Goal: Check status: Check status

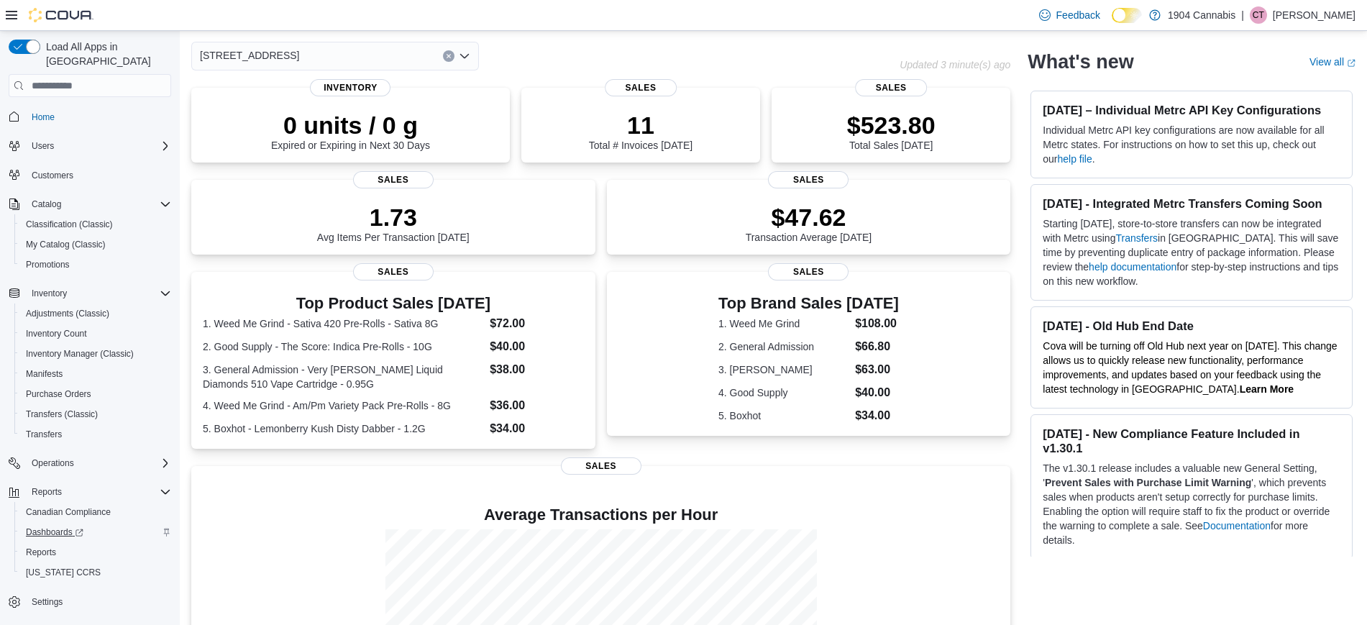
scroll to position [90, 0]
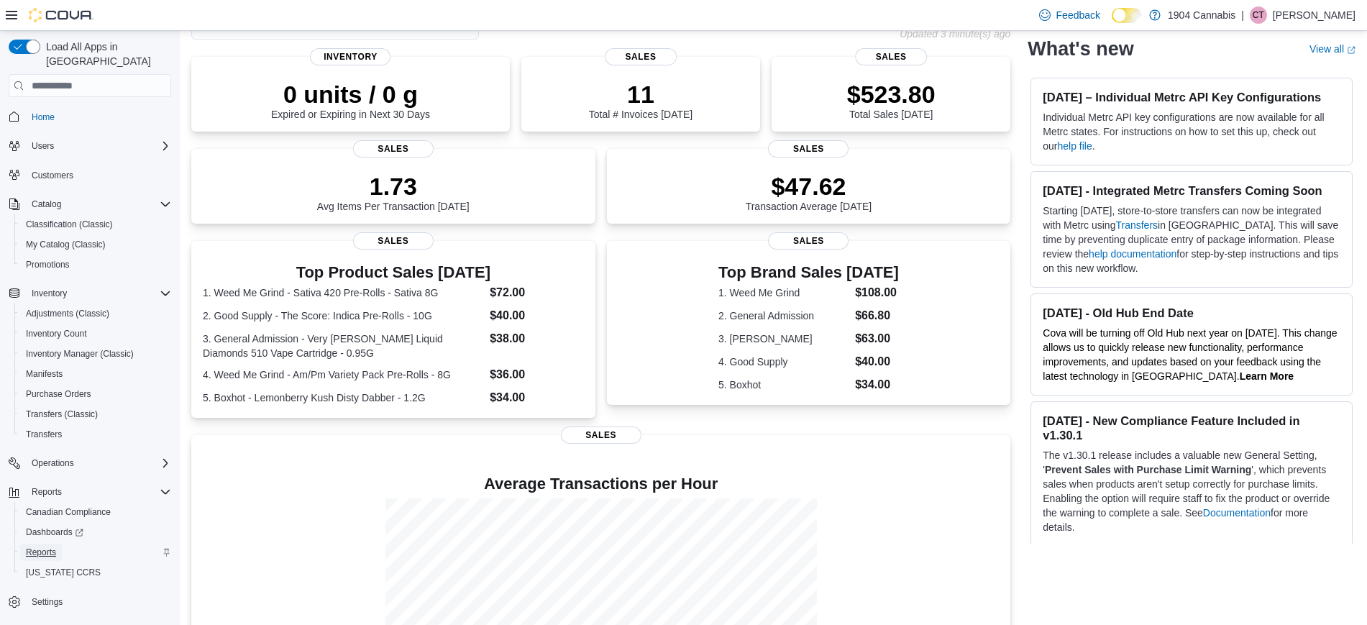
click at [44, 544] on span "Reports" at bounding box center [41, 552] width 30 height 17
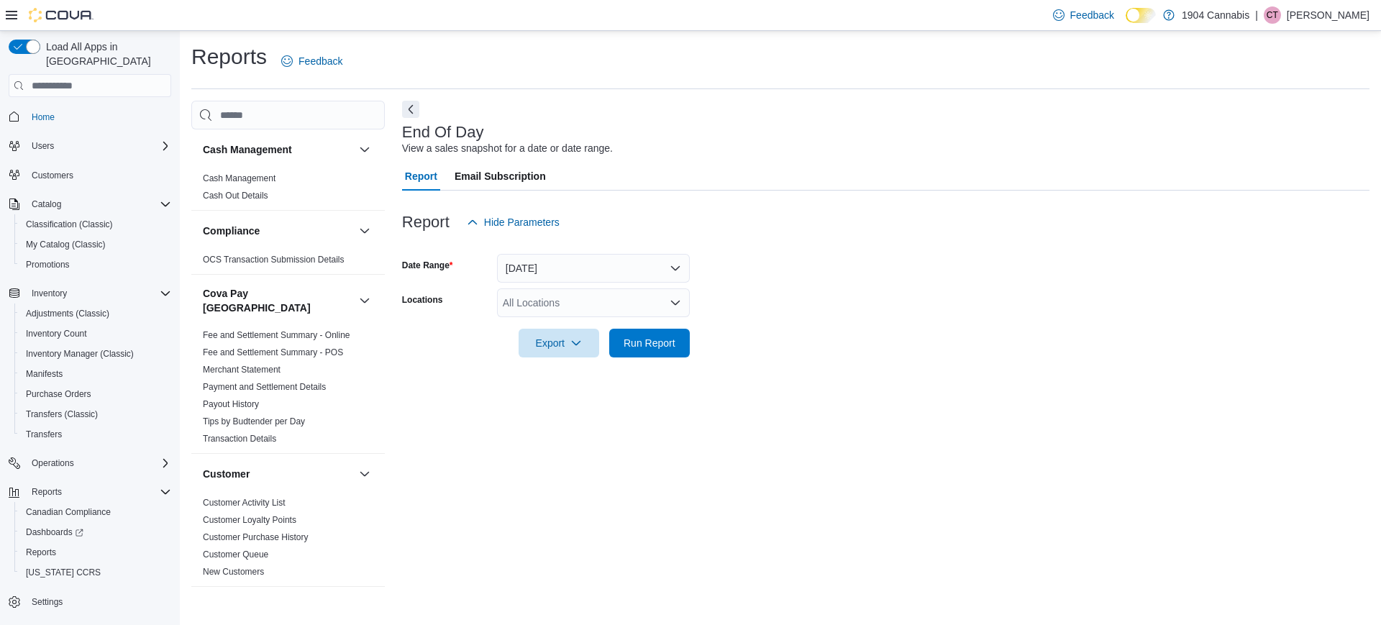
click at [629, 286] on form "Date Range [DATE] Locations All Locations Export Run Report" at bounding box center [885, 297] width 967 height 121
click at [596, 270] on button "[DATE]" at bounding box center [593, 268] width 193 height 29
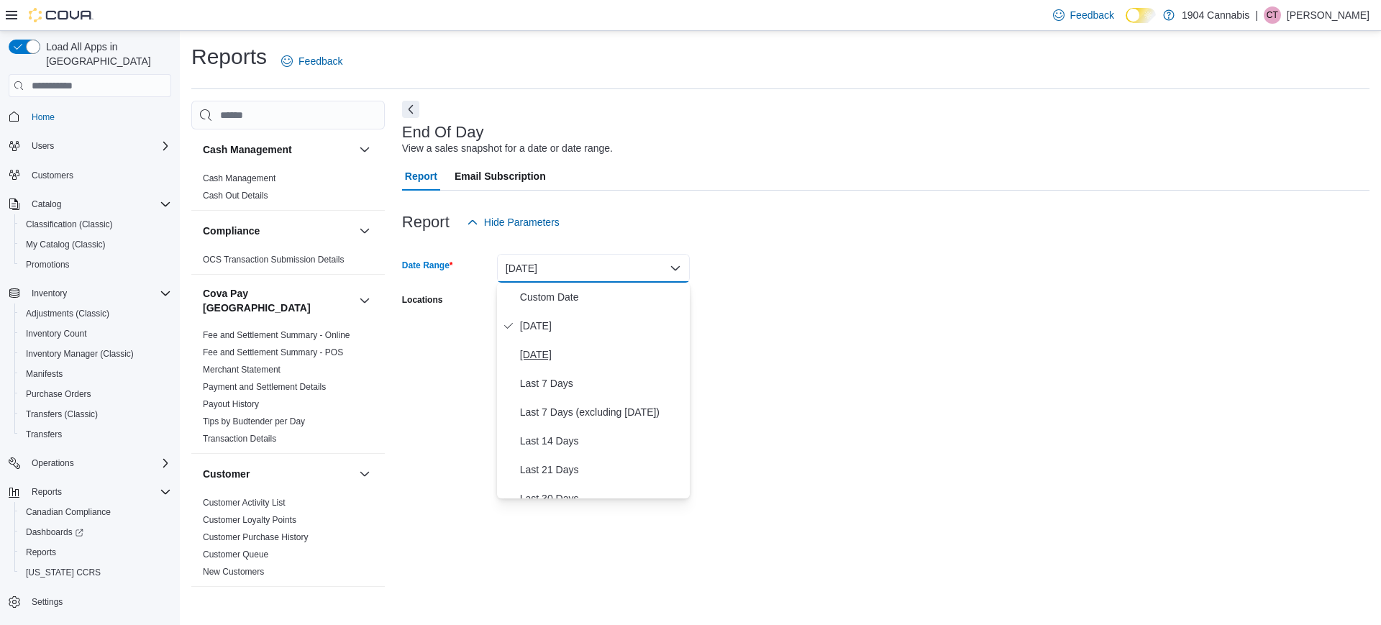
drag, startPoint x: 611, startPoint y: 324, endPoint x: 612, endPoint y: 352, distance: 28.1
click at [612, 352] on div "Custom Date [DATE] [DATE] Last 7 Days Last 7 Days (excluding [DATE]) Last 14 Da…" at bounding box center [593, 391] width 193 height 216
click at [636, 346] on span "[DATE]" at bounding box center [602, 354] width 164 height 17
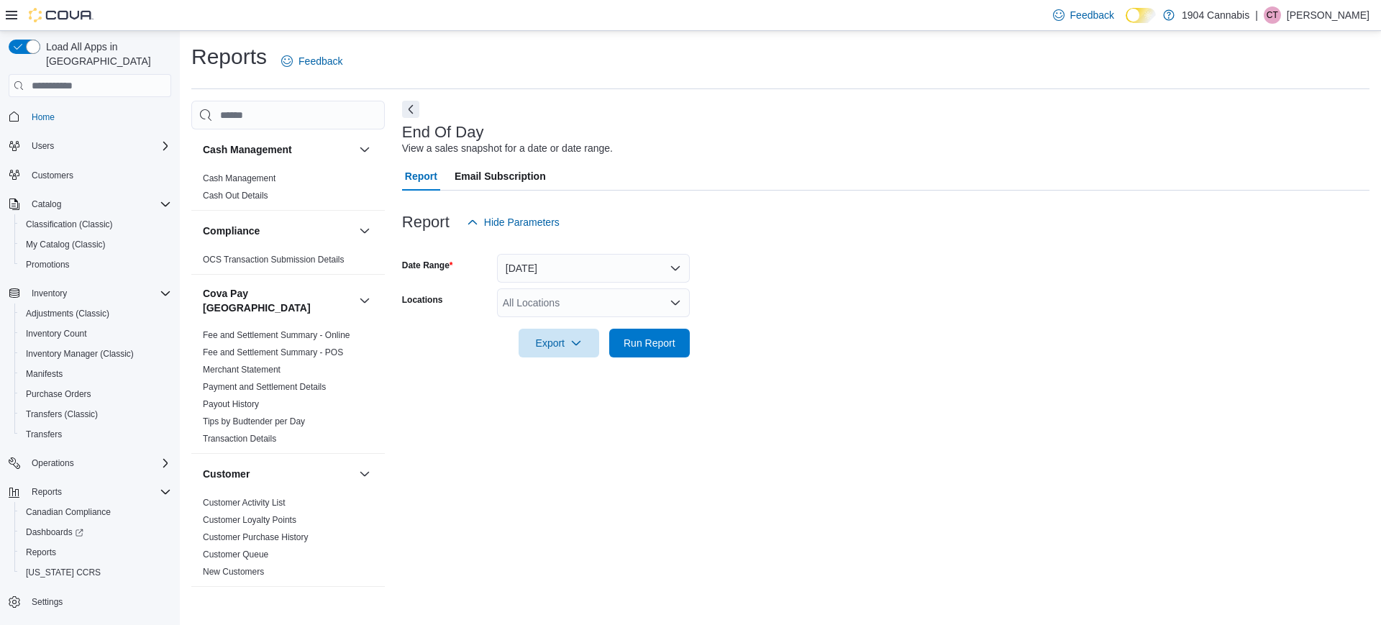
click at [776, 337] on form "Date Range [DATE] Locations All Locations Export Run Report" at bounding box center [885, 297] width 967 height 121
click at [632, 314] on div "All Locations" at bounding box center [593, 302] width 193 height 29
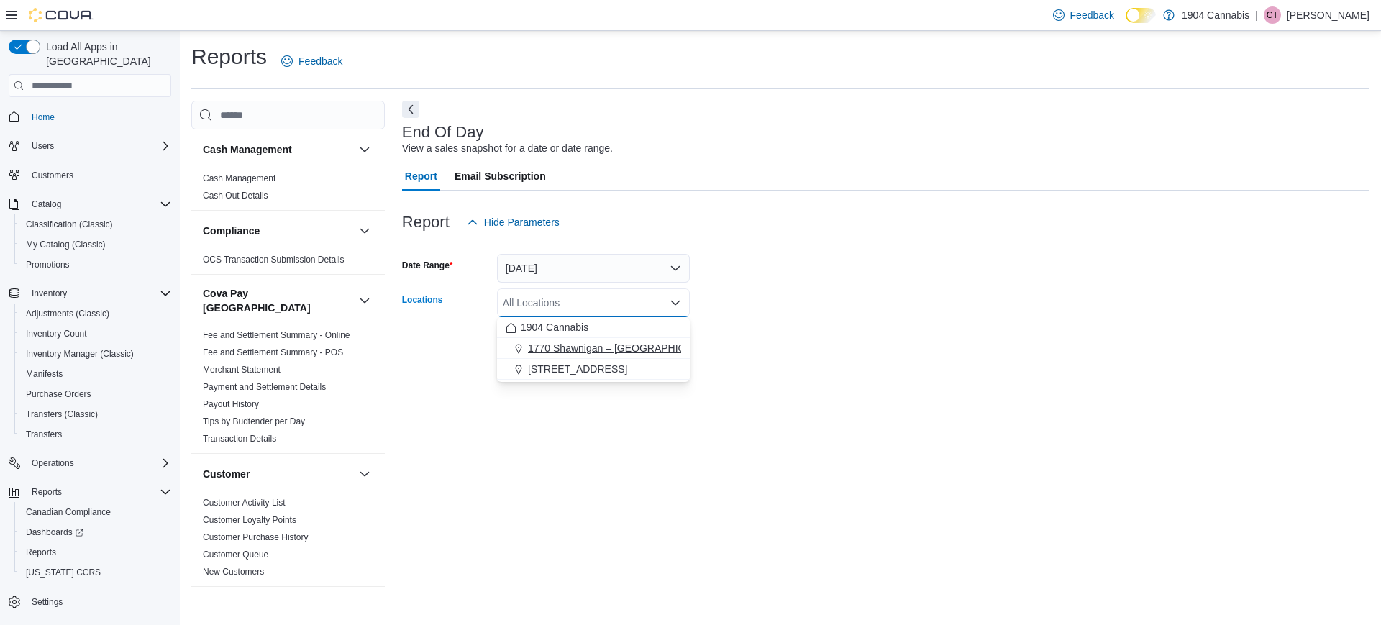
click at [636, 350] on span "1770 Shawnigan – [GEOGRAPHIC_DATA]" at bounding box center [623, 348] width 191 height 14
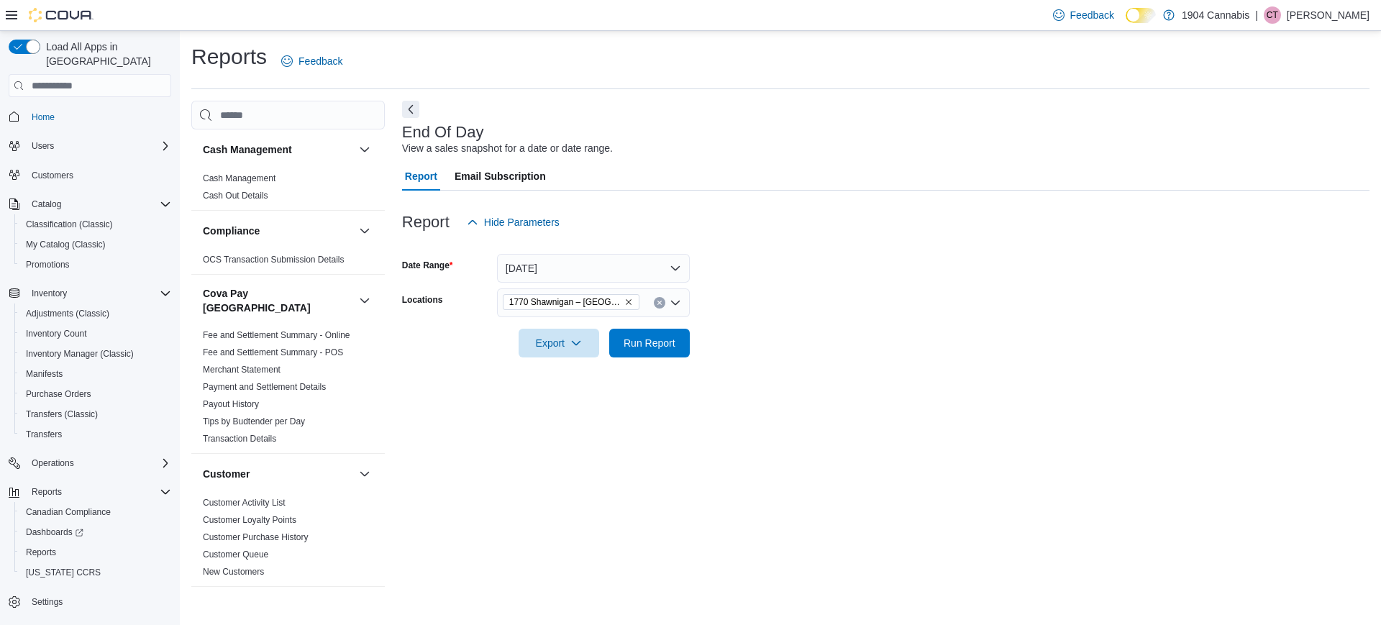
click at [732, 350] on form "Date Range [DATE] Locations [GEOGRAPHIC_DATA] – [GEOGRAPHIC_DATA] Export Run Re…" at bounding box center [885, 297] width 967 height 121
click at [664, 344] on span "Run Report" at bounding box center [650, 342] width 52 height 14
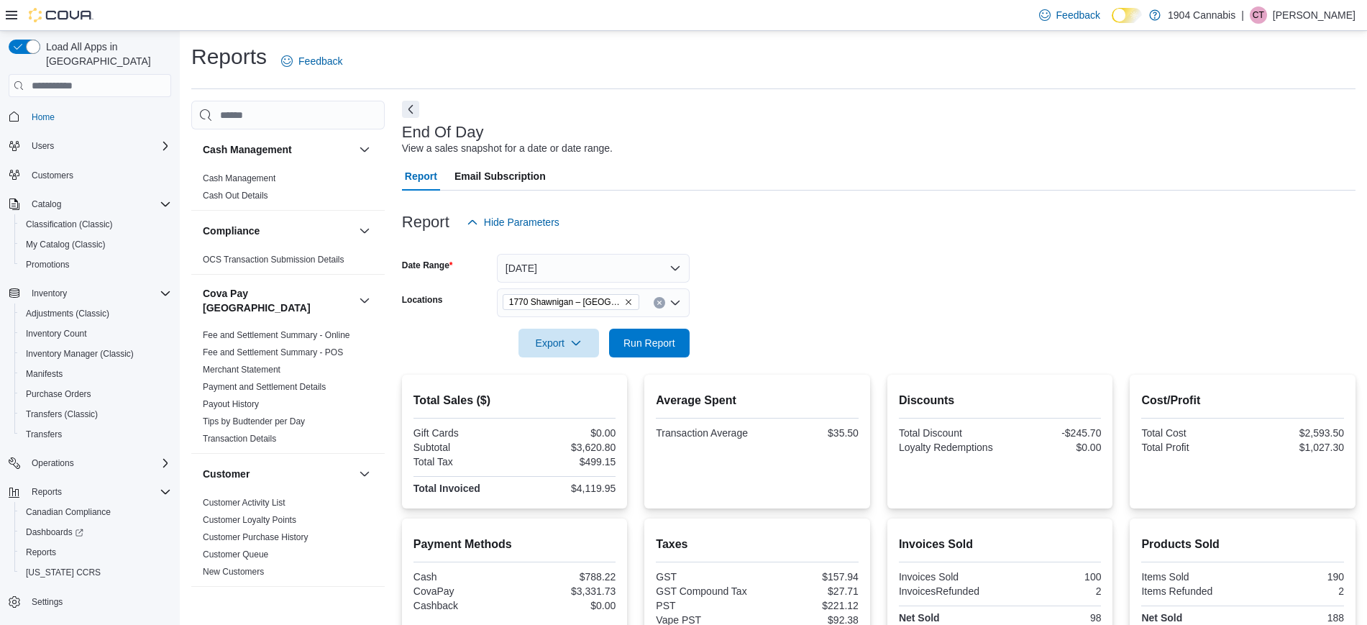
click at [621, 448] on div "Total Sales ($) Gift Cards $0.00 Subtotal $3,620.80 Total Tax $499.15 Total Inv…" at bounding box center [515, 442] width 226 height 134
click at [615, 448] on div "$3,620.80" at bounding box center [567, 448] width 99 height 12
copy div "3,620.80"
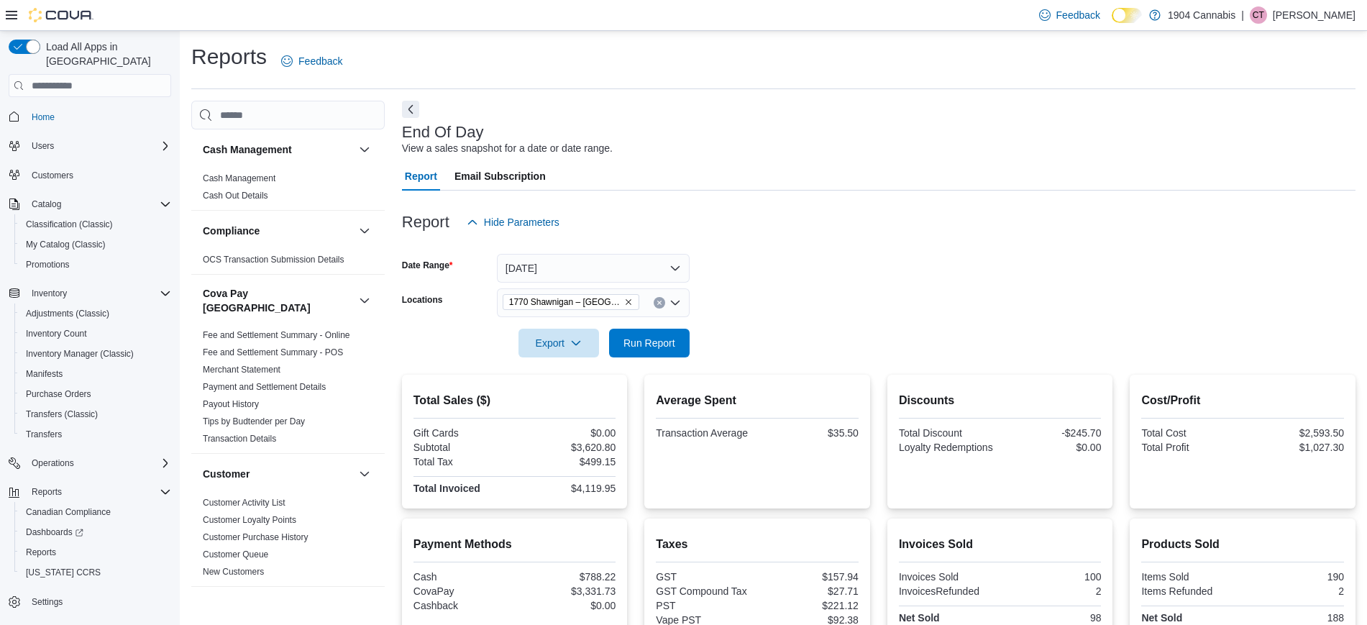
click at [652, 301] on div "1770 Shawnigan – [GEOGRAPHIC_DATA]" at bounding box center [593, 302] width 193 height 29
click at [629, 339] on button "[STREET_ADDRESS]" at bounding box center [593, 348] width 193 height 21
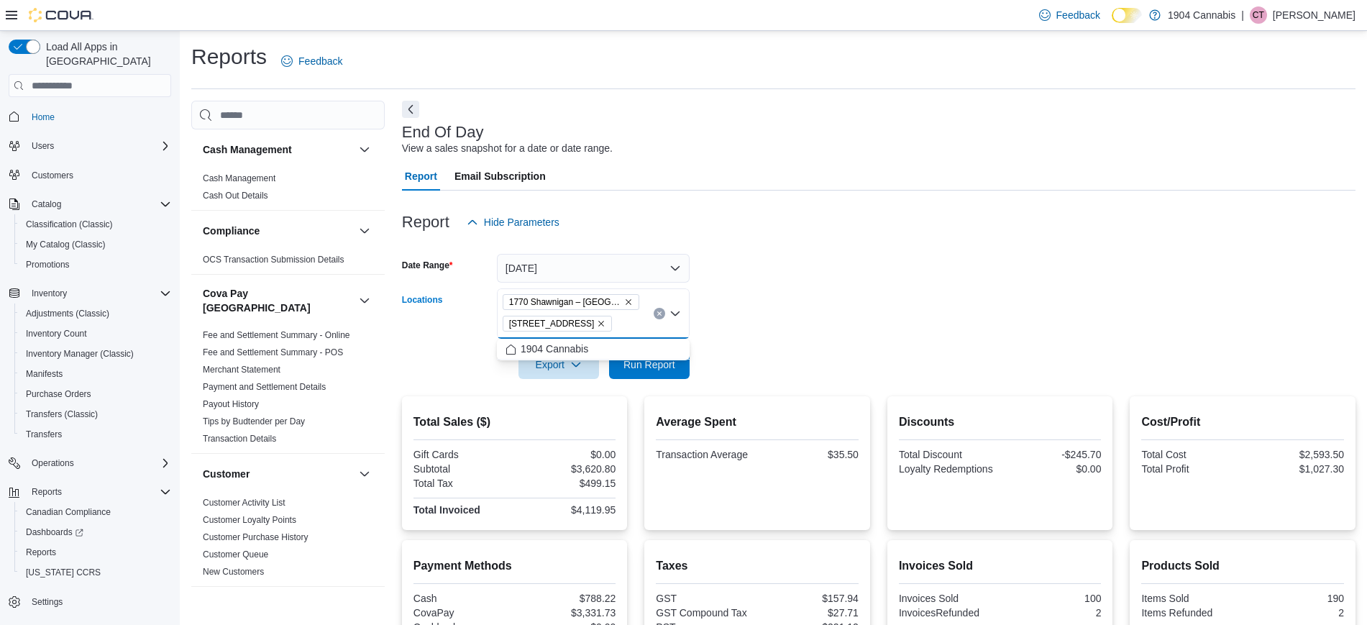
click at [753, 327] on form "Date Range [DATE] Locations [STREET_ADDRESS] [STREET_ADDRESS][GEOGRAPHIC_DATA].…" at bounding box center [879, 308] width 954 height 142
click at [637, 299] on span "1770 Shawnigan – [GEOGRAPHIC_DATA]" at bounding box center [571, 302] width 137 height 16
click at [632, 301] on icon "Remove 1770 Shawnigan – Mill Bay Road from selection in this group" at bounding box center [628, 302] width 9 height 9
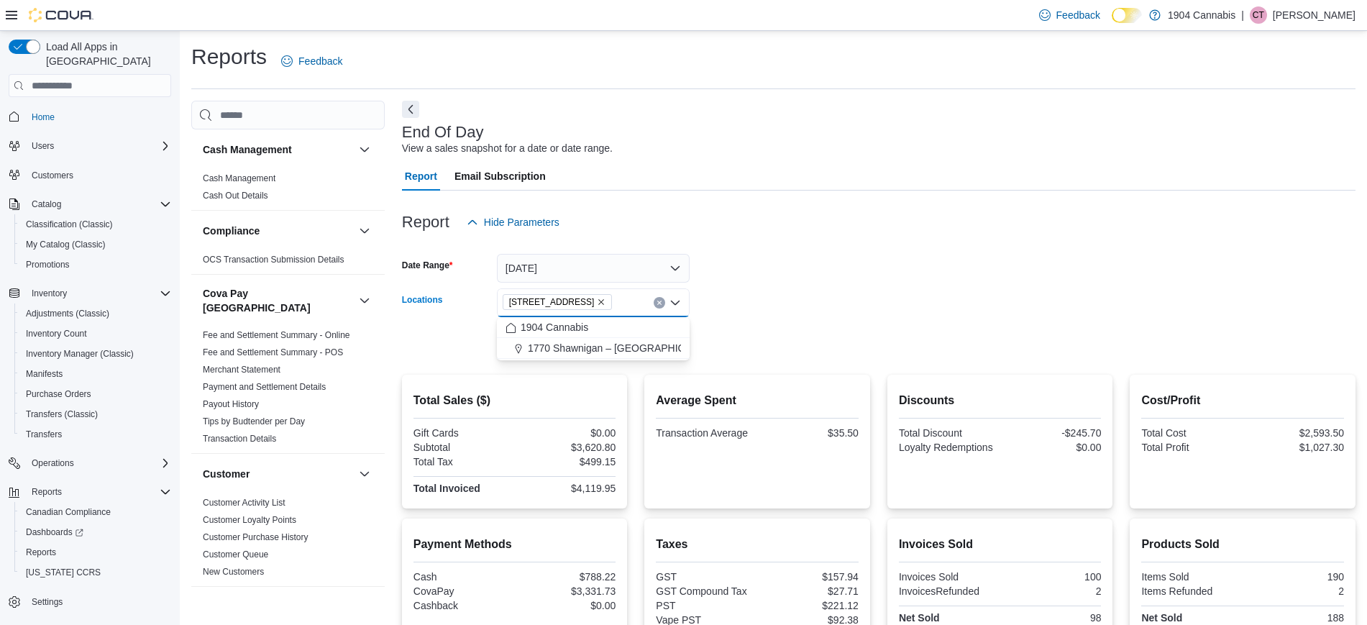
click at [734, 335] on form "Date Range [DATE] Locations [STREET_ADDRESS] Combo box. Selected. [STREET_ADDRE…" at bounding box center [879, 297] width 954 height 121
click at [652, 336] on span "Run Report" at bounding box center [650, 342] width 52 height 14
click at [602, 451] on div "$4,450.75" at bounding box center [567, 448] width 99 height 12
copy div "4,450.75"
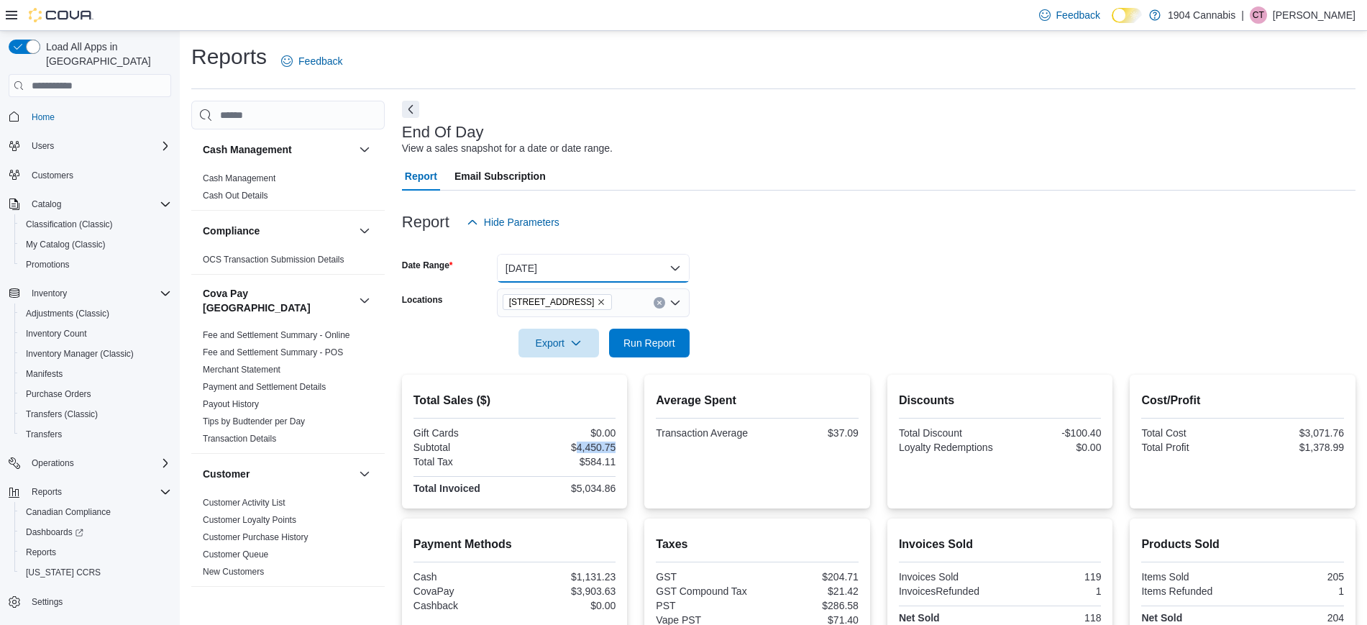
click at [634, 261] on button "[DATE]" at bounding box center [593, 268] width 193 height 29
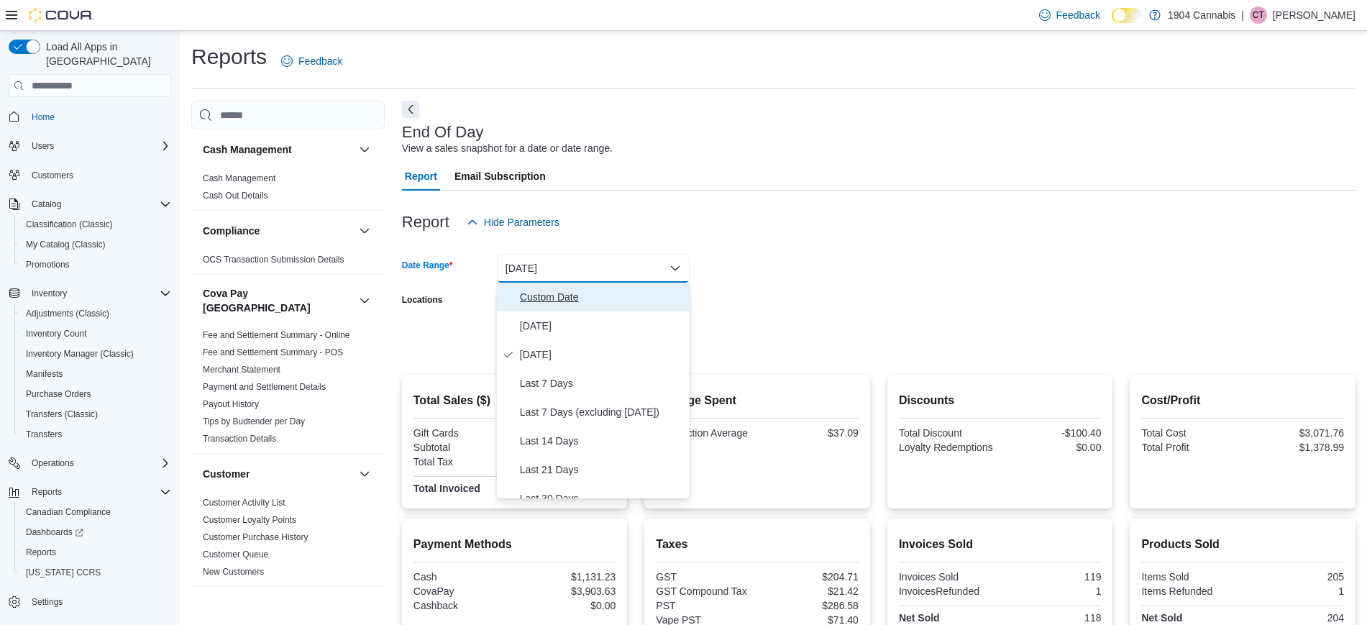
click at [602, 295] on span "Custom Date" at bounding box center [602, 296] width 164 height 17
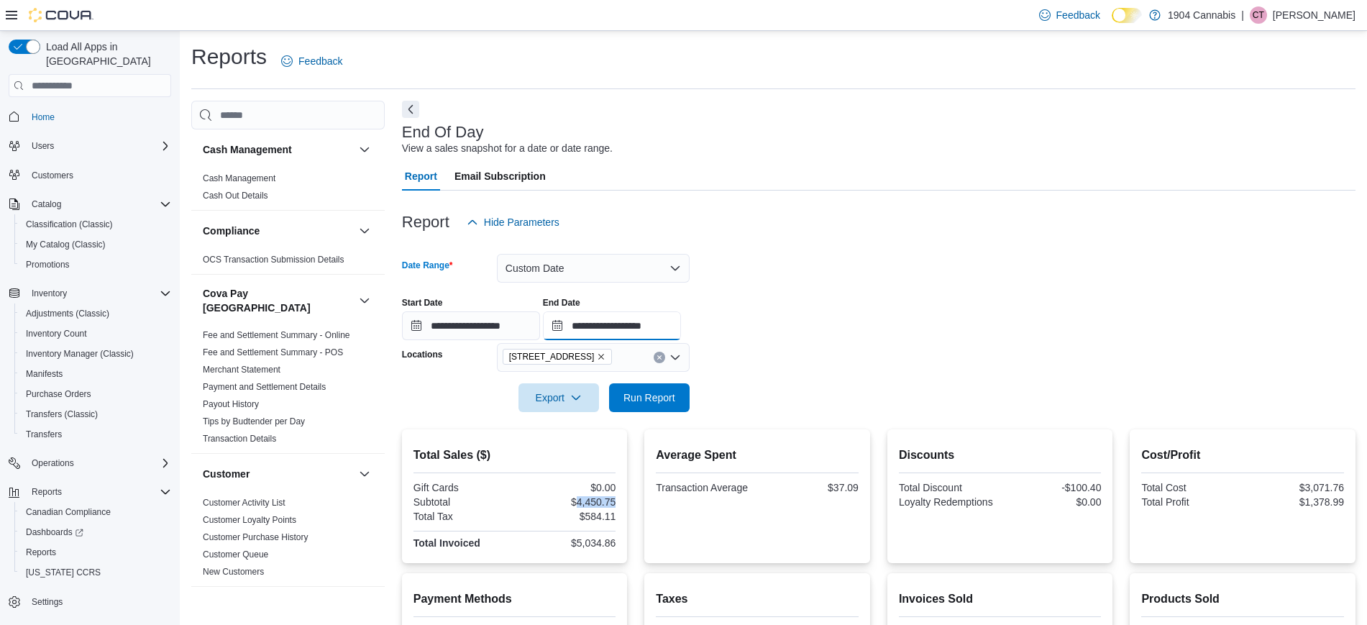
click at [649, 316] on input "**********" at bounding box center [612, 325] width 138 height 29
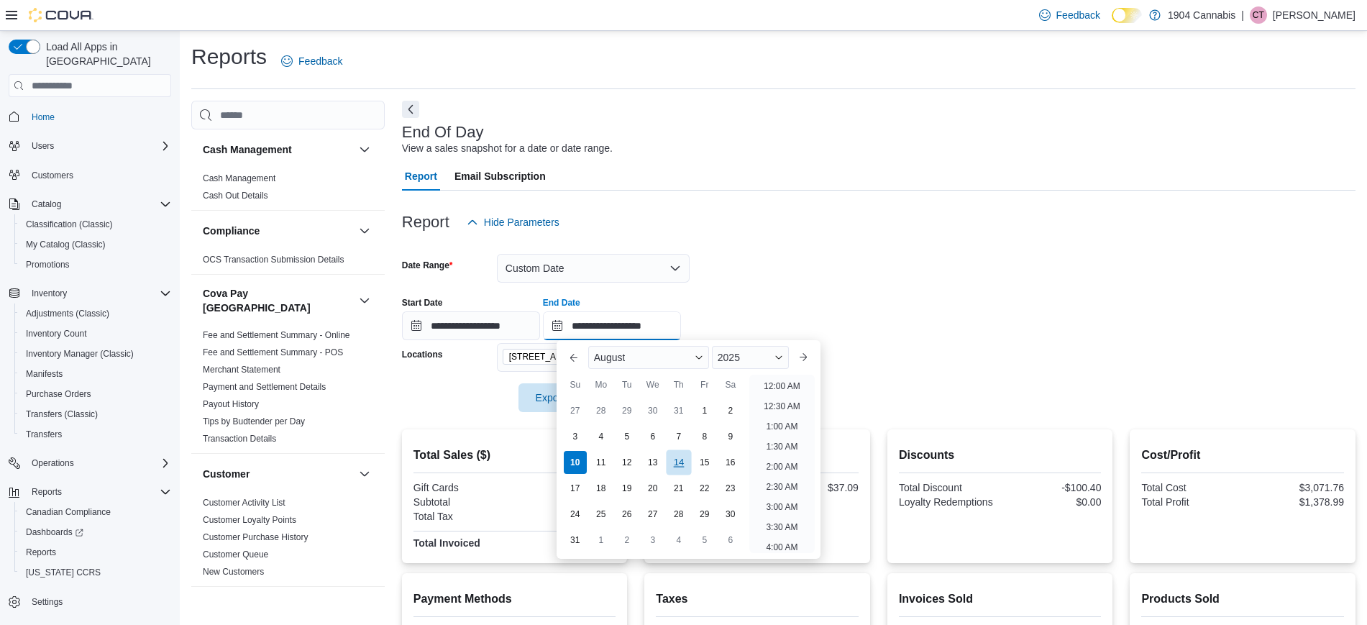
scroll to position [791, 0]
drag, startPoint x: 710, startPoint y: 446, endPoint x: 711, endPoint y: 438, distance: 8.0
click at [709, 446] on div "8" at bounding box center [704, 436] width 25 height 25
type input "**********"
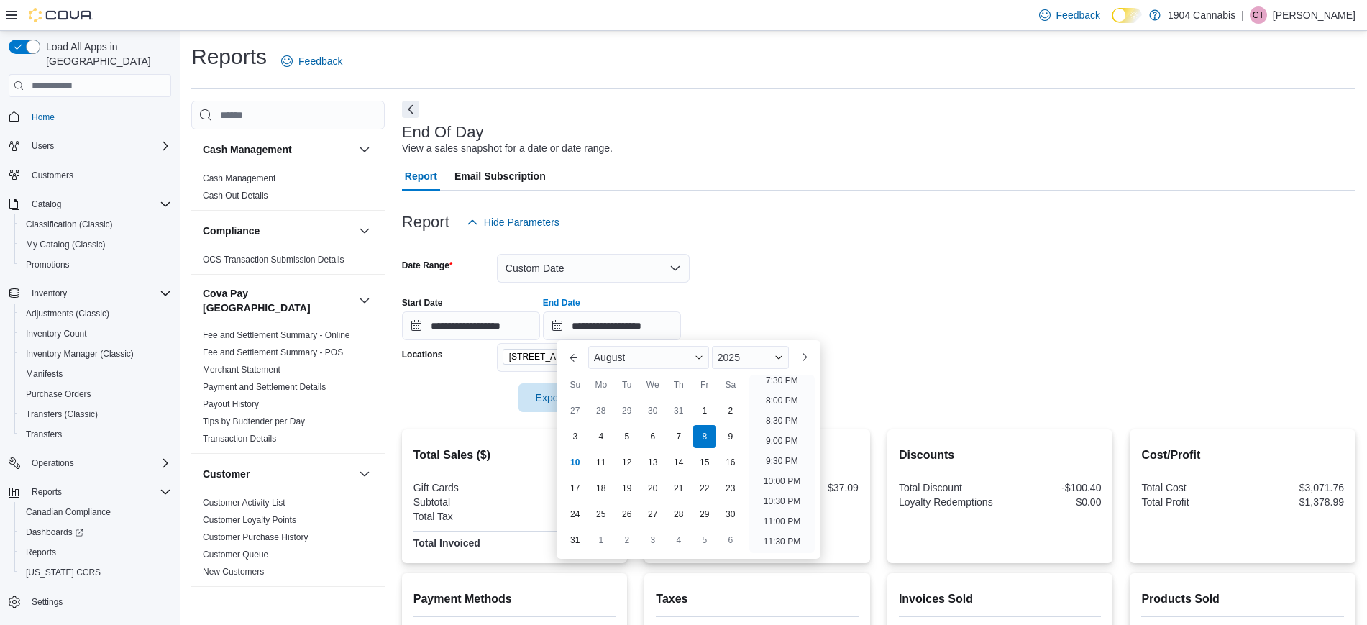
click at [793, 208] on div "Report Hide Parameters" at bounding box center [879, 222] width 954 height 29
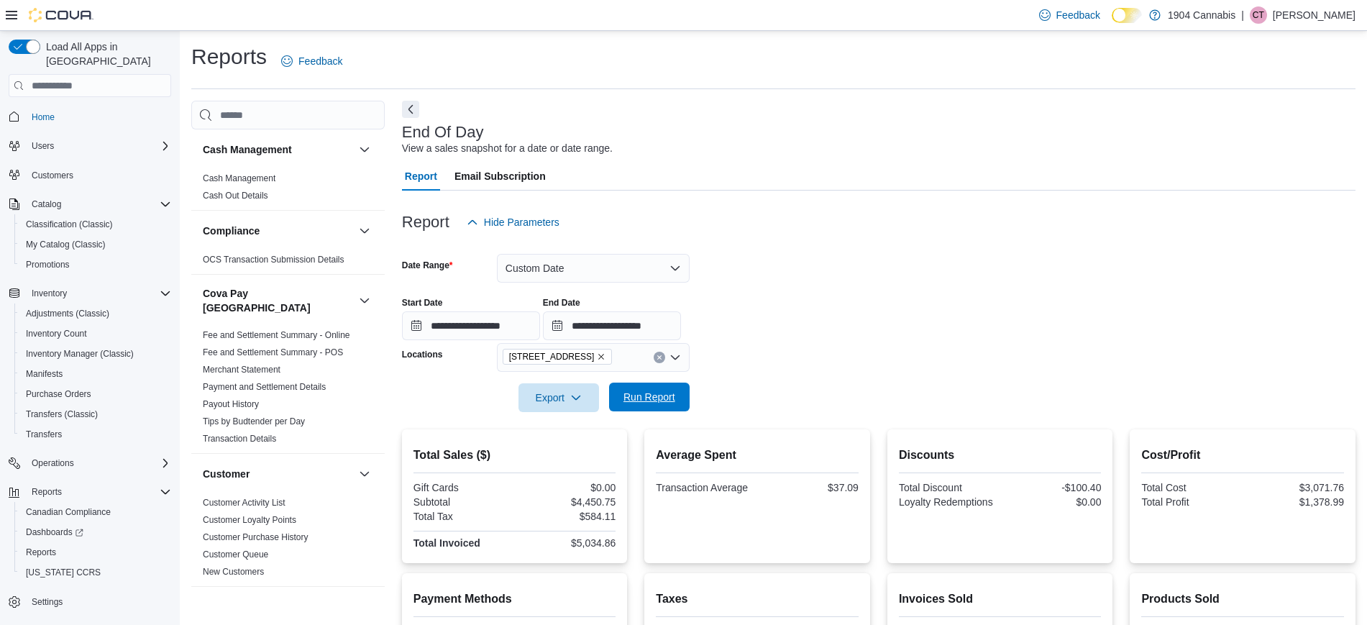
click at [665, 397] on span "Run Report" at bounding box center [650, 397] width 52 height 14
click at [607, 496] on div "$5,785.49" at bounding box center [567, 502] width 99 height 12
copy div "5,785.49"
click at [664, 356] on button "Clear input" at bounding box center [660, 358] width 12 height 12
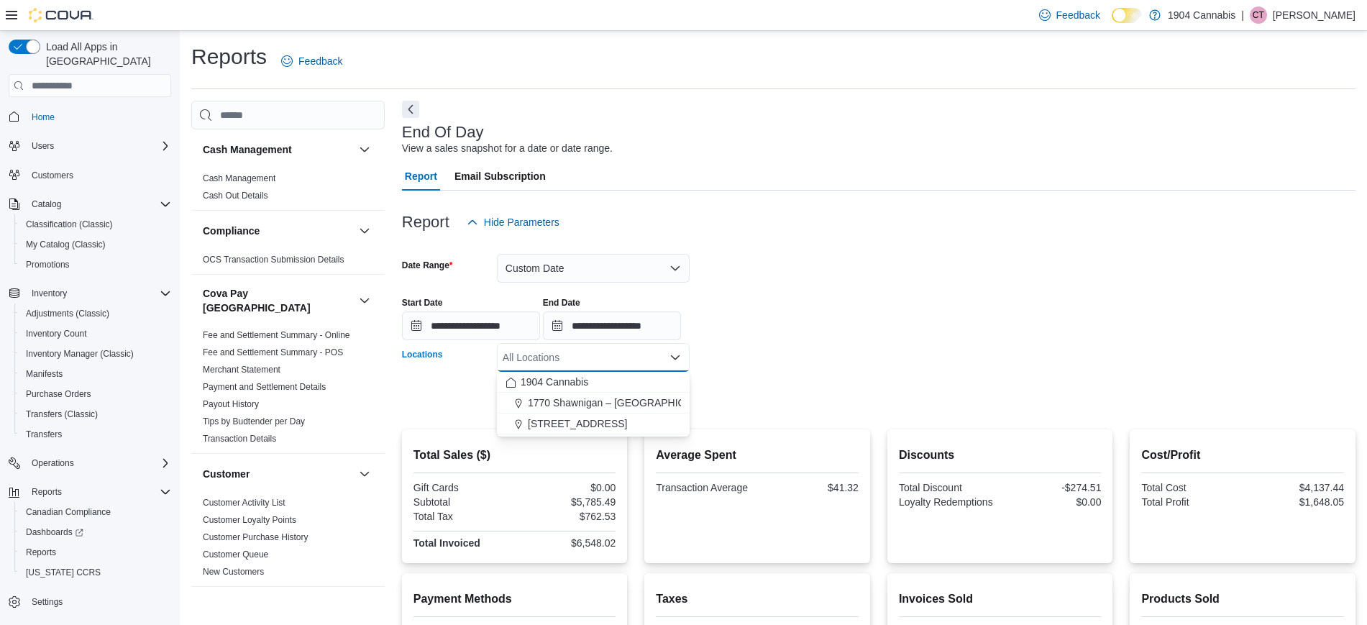
click at [612, 357] on div "All Locations" at bounding box center [593, 357] width 193 height 29
click at [624, 402] on span "1770 Shawnigan – [GEOGRAPHIC_DATA]" at bounding box center [623, 403] width 191 height 14
click at [763, 398] on form "**********" at bounding box center [879, 324] width 954 height 175
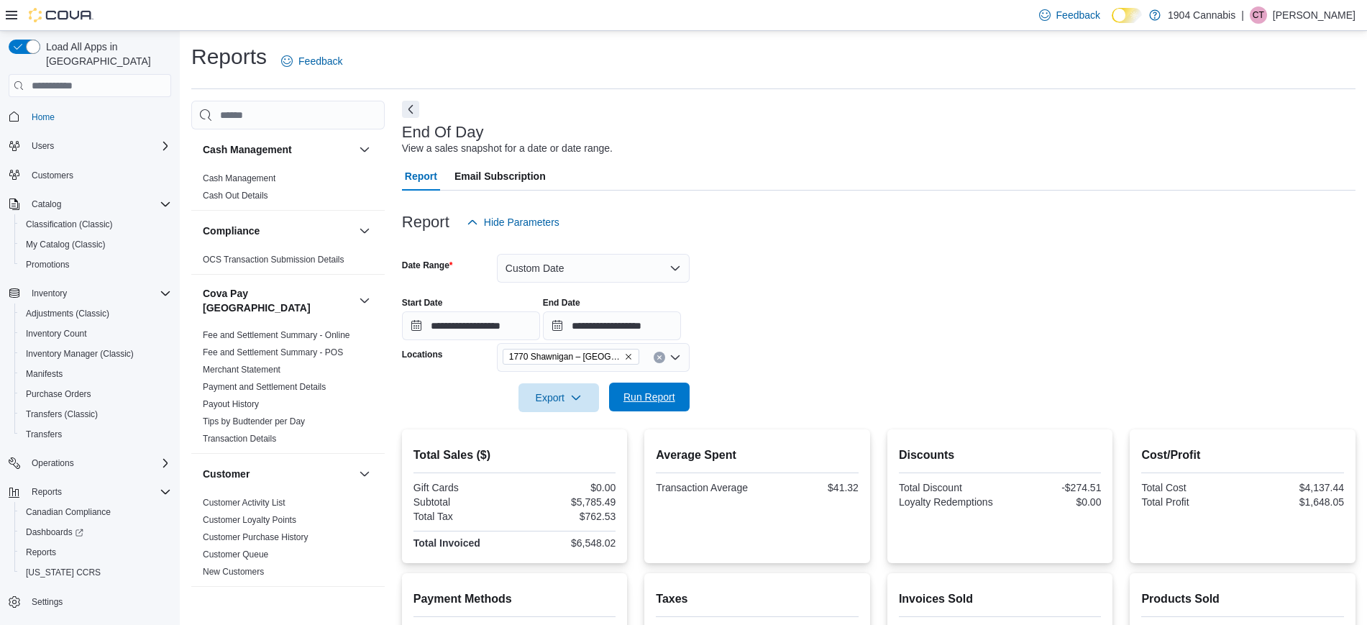
click at [678, 398] on span "Run Report" at bounding box center [649, 397] width 63 height 29
click at [632, 504] on div "Total Sales ($) Gift Cards $0.00 Subtotal $5,165.91 Total Tax $725.38 Total Inv…" at bounding box center [879, 496] width 954 height 134
click at [609, 503] on div "$5,165.91" at bounding box center [567, 502] width 99 height 12
copy div "5,165.91"
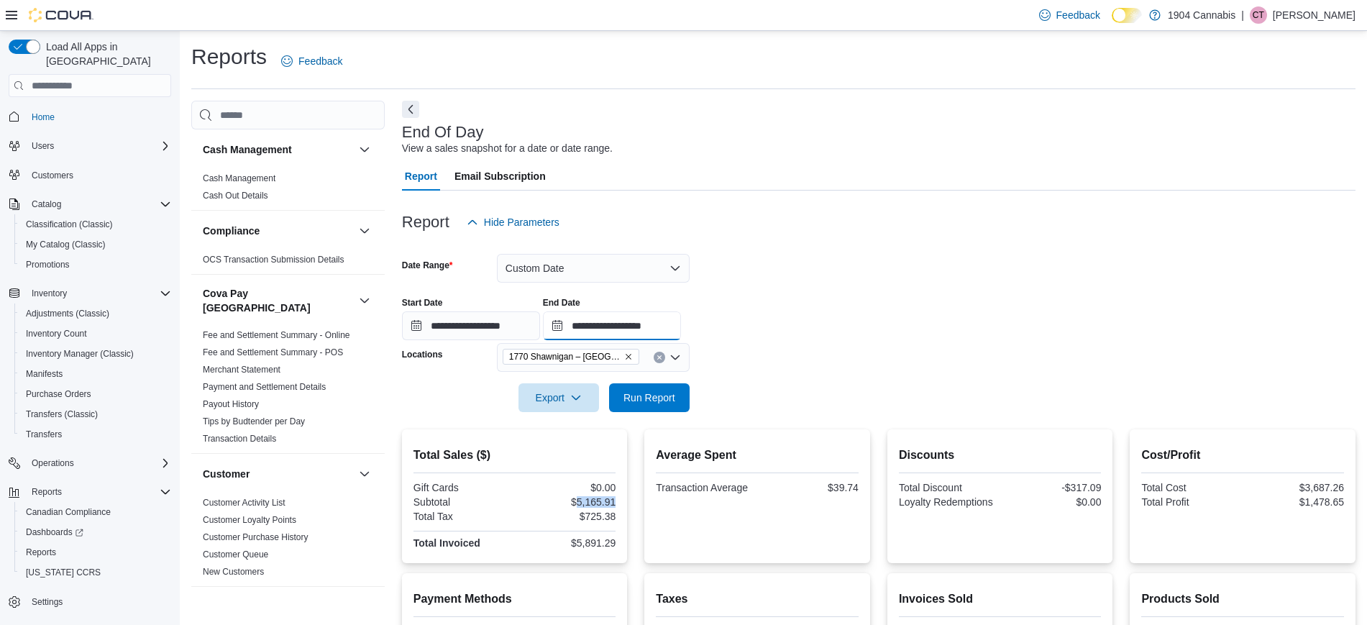
click at [614, 326] on input "**********" at bounding box center [612, 325] width 138 height 29
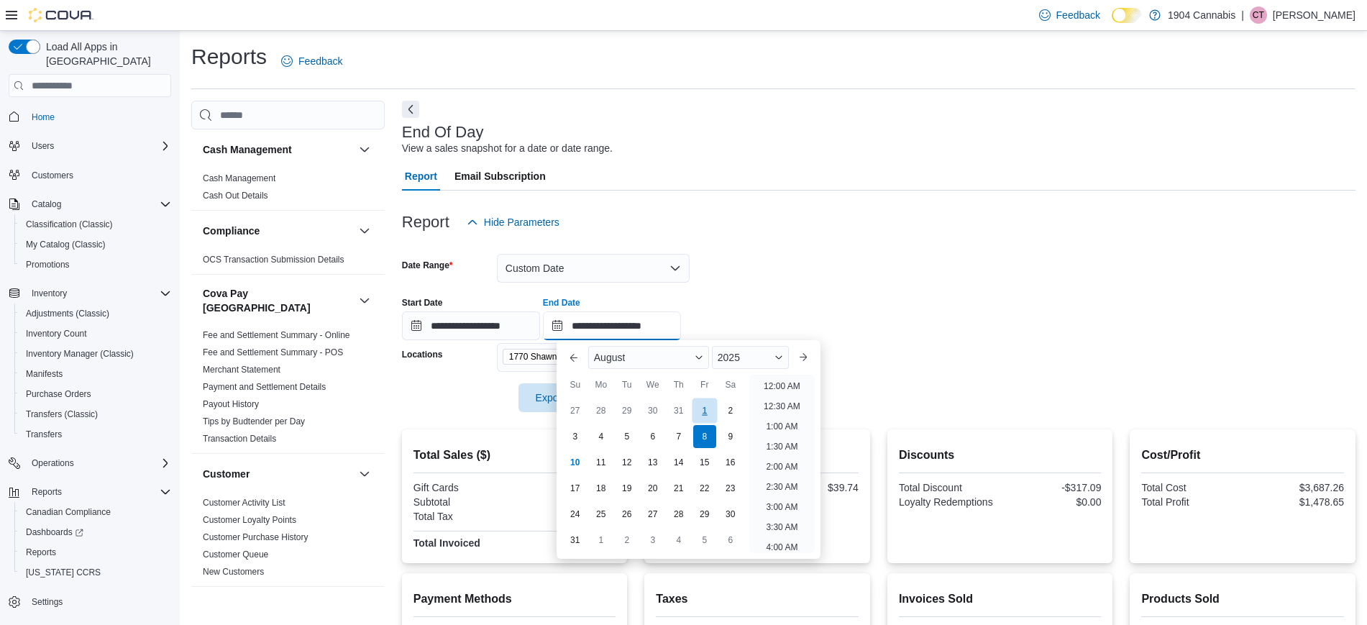
scroll to position [791, 0]
click at [679, 439] on div "7" at bounding box center [678, 436] width 25 height 25
type input "**********"
click at [827, 201] on div at bounding box center [879, 199] width 954 height 17
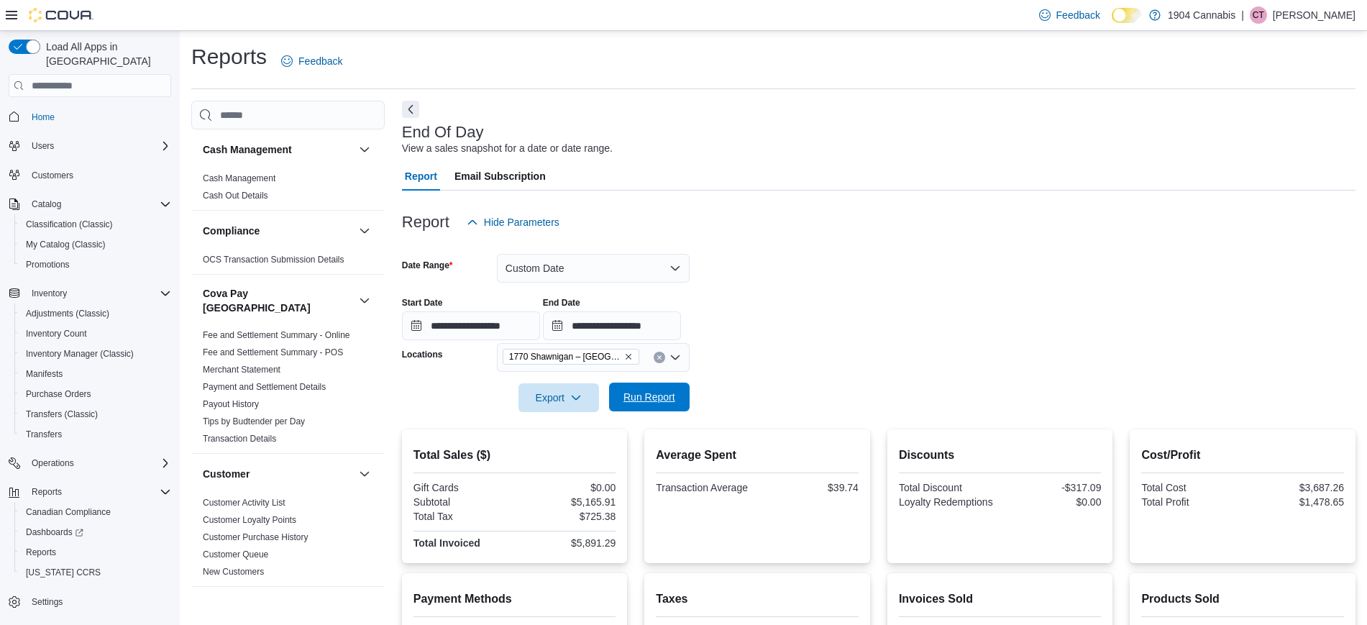
click at [647, 386] on span "Run Report" at bounding box center [649, 397] width 63 height 29
drag, startPoint x: 1265, startPoint y: 260, endPoint x: 980, endPoint y: 300, distance: 288.3
click at [1265, 260] on form "**********" at bounding box center [879, 324] width 954 height 175
click at [614, 503] on div "$3,732.45" at bounding box center [567, 502] width 99 height 12
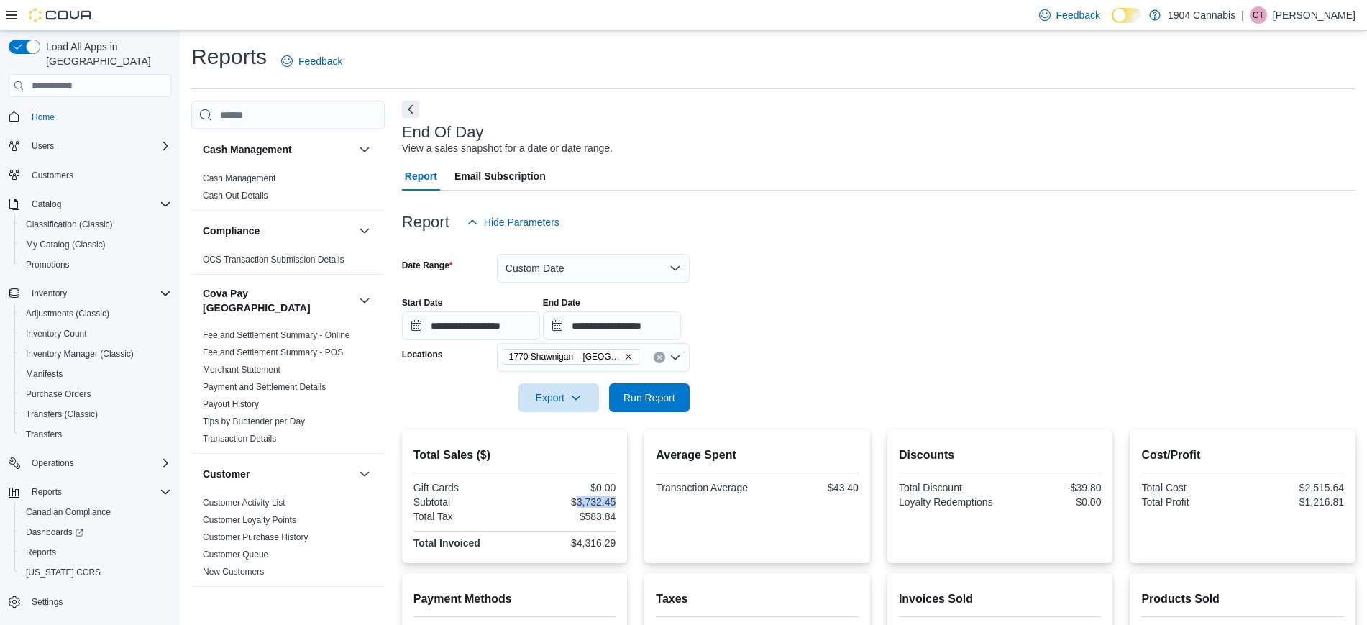
copy div "3,732.45"
click at [654, 361] on div "1770 Shawnigan – [GEOGRAPHIC_DATA]" at bounding box center [593, 357] width 193 height 29
click at [595, 409] on div "[STREET_ADDRESS]" at bounding box center [593, 403] width 175 height 14
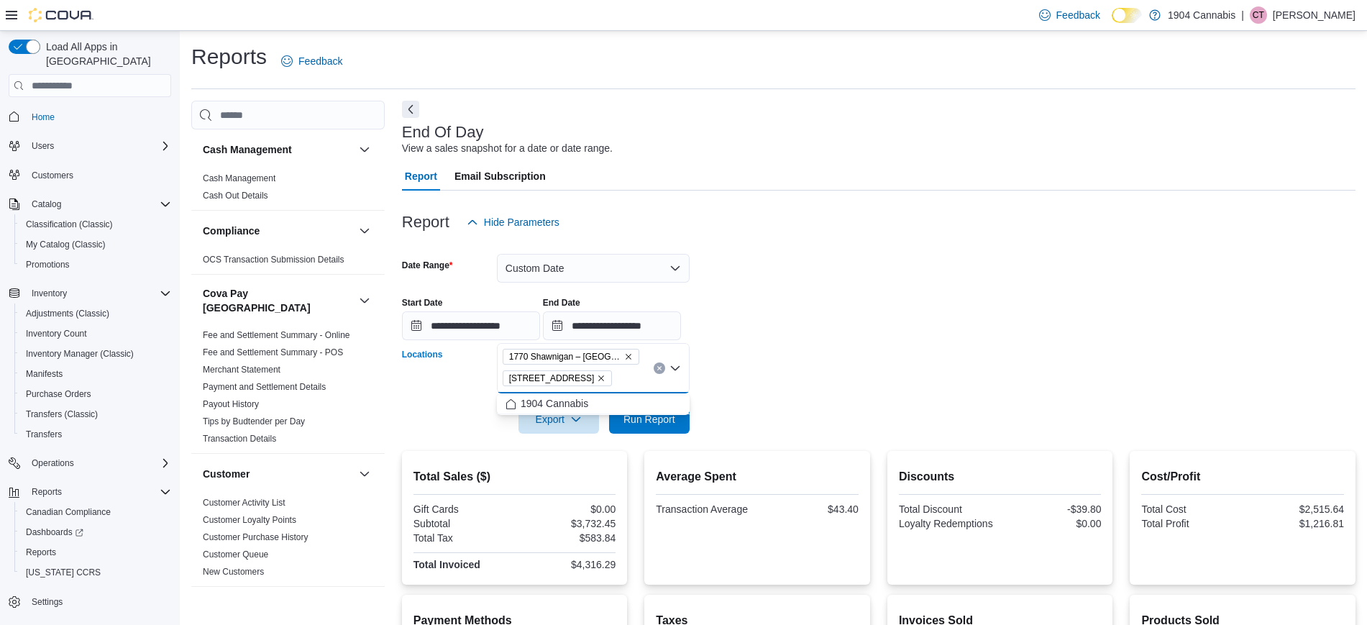
click at [626, 354] on icon "Remove 1770 Shawnigan – Mill Bay Road from selection in this group" at bounding box center [628, 356] width 9 height 9
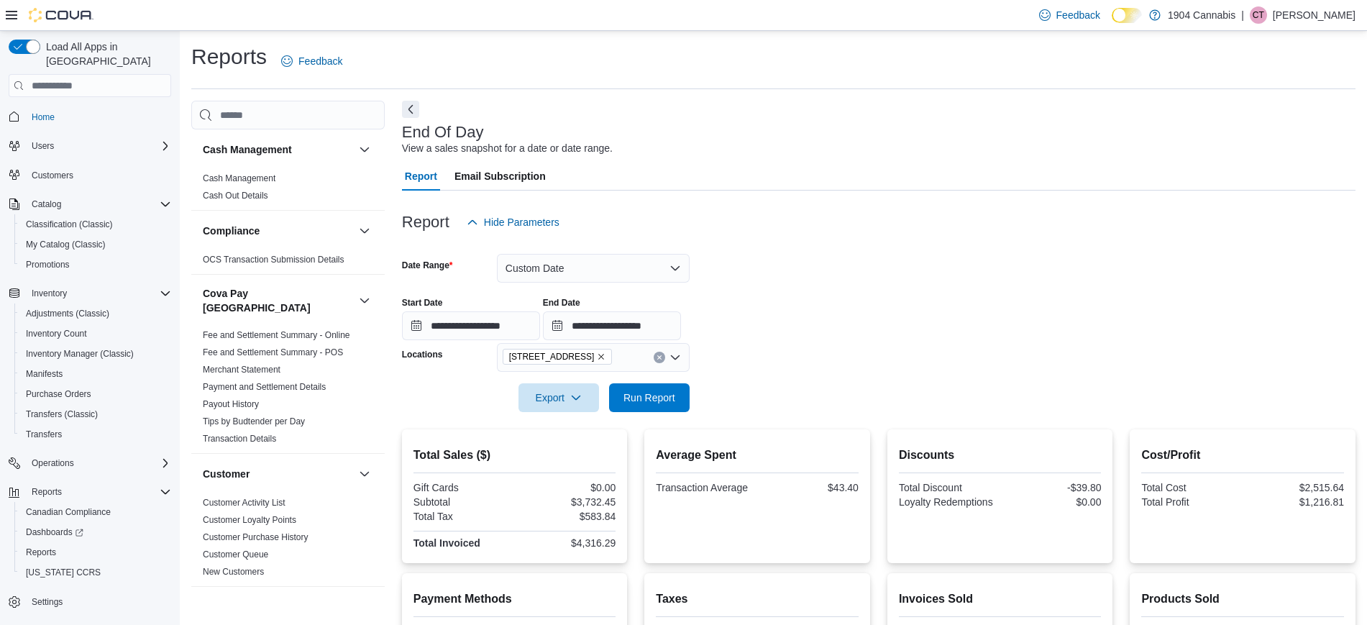
click at [717, 358] on form "**********" at bounding box center [879, 324] width 954 height 175
click at [655, 391] on form "**********" at bounding box center [879, 324] width 954 height 175
click at [656, 401] on span "Run Report" at bounding box center [650, 397] width 52 height 14
click at [595, 501] on div "$5,017.54" at bounding box center [567, 502] width 99 height 12
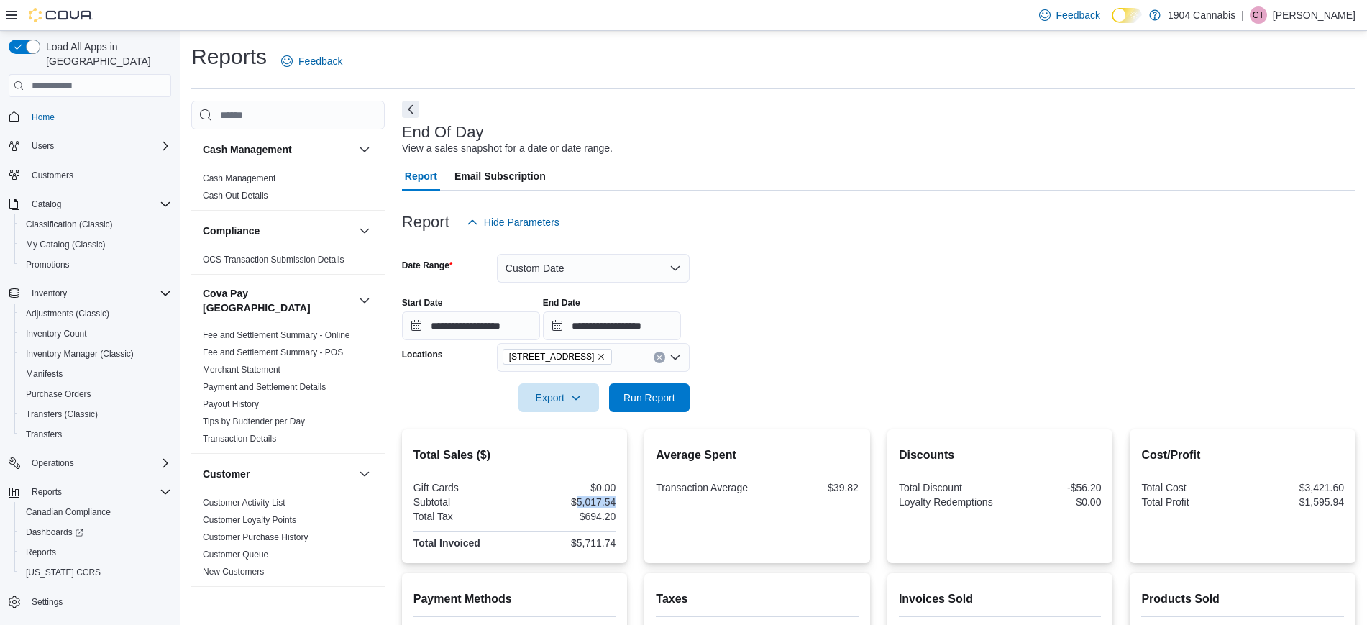
copy div "5,017.54"
click at [646, 329] on input "**********" at bounding box center [612, 325] width 138 height 29
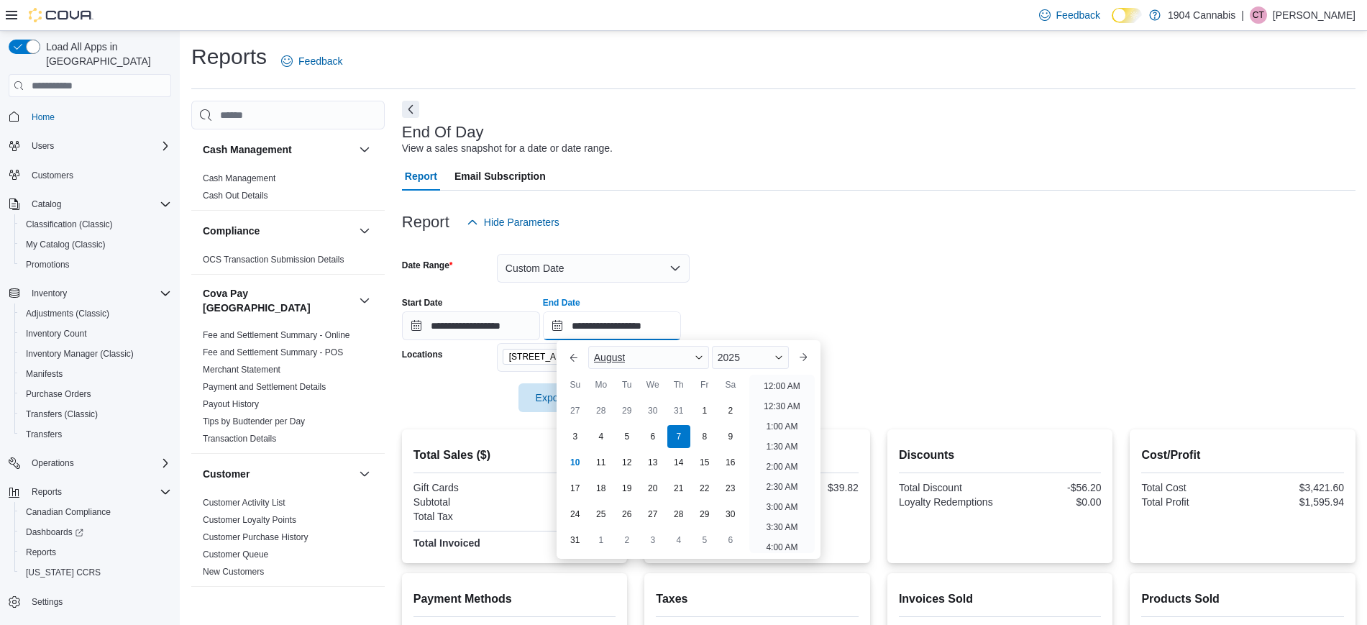
scroll to position [791, 0]
click at [658, 438] on div "6" at bounding box center [652, 436] width 25 height 25
type input "**********"
click at [801, 250] on form "**********" at bounding box center [879, 324] width 954 height 175
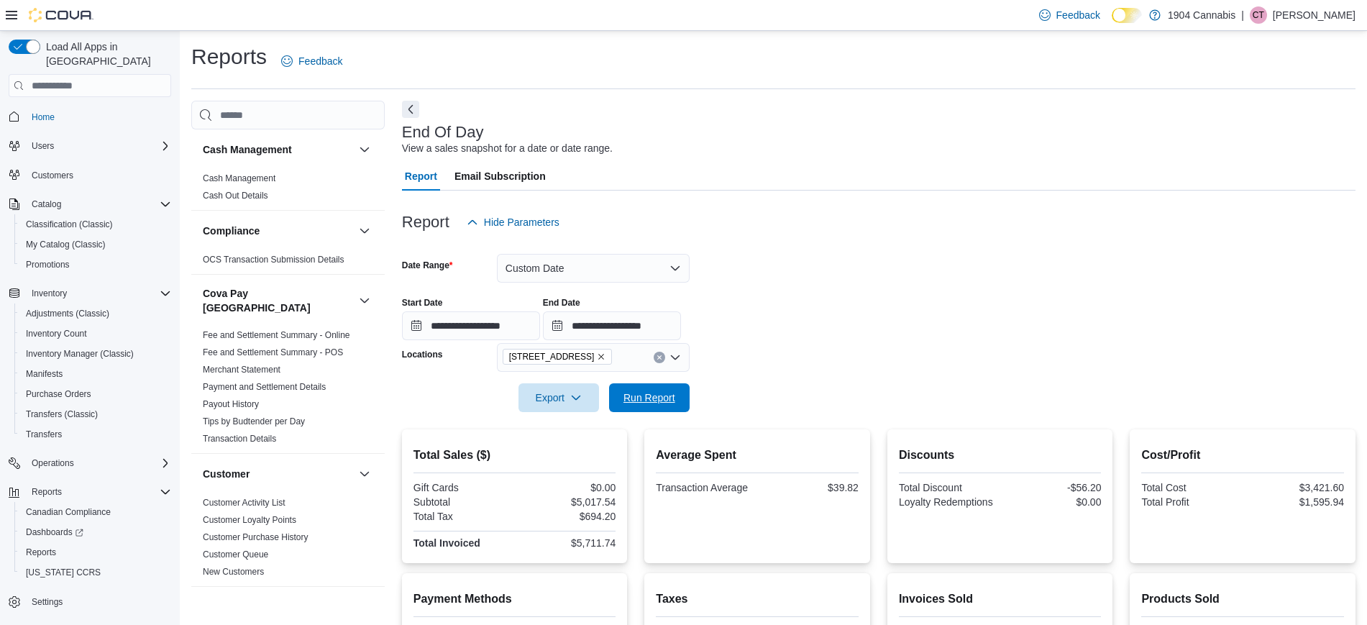
click at [673, 404] on span "Run Report" at bounding box center [650, 398] width 52 height 14
click at [601, 502] on div "$3,130.88" at bounding box center [567, 502] width 99 height 12
copy div "3,130.88"
click at [623, 366] on div "[STREET_ADDRESS]" at bounding box center [593, 357] width 193 height 29
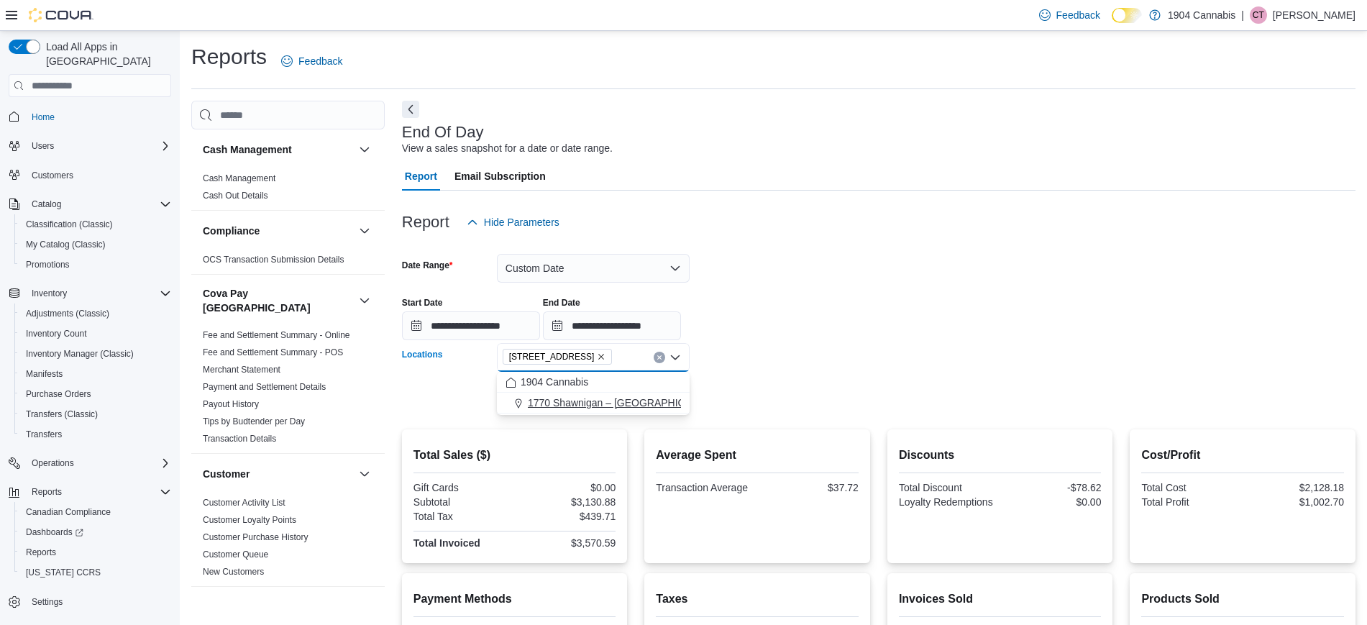
click at [616, 411] on button "1770 Shawnigan – [GEOGRAPHIC_DATA]" at bounding box center [593, 403] width 193 height 21
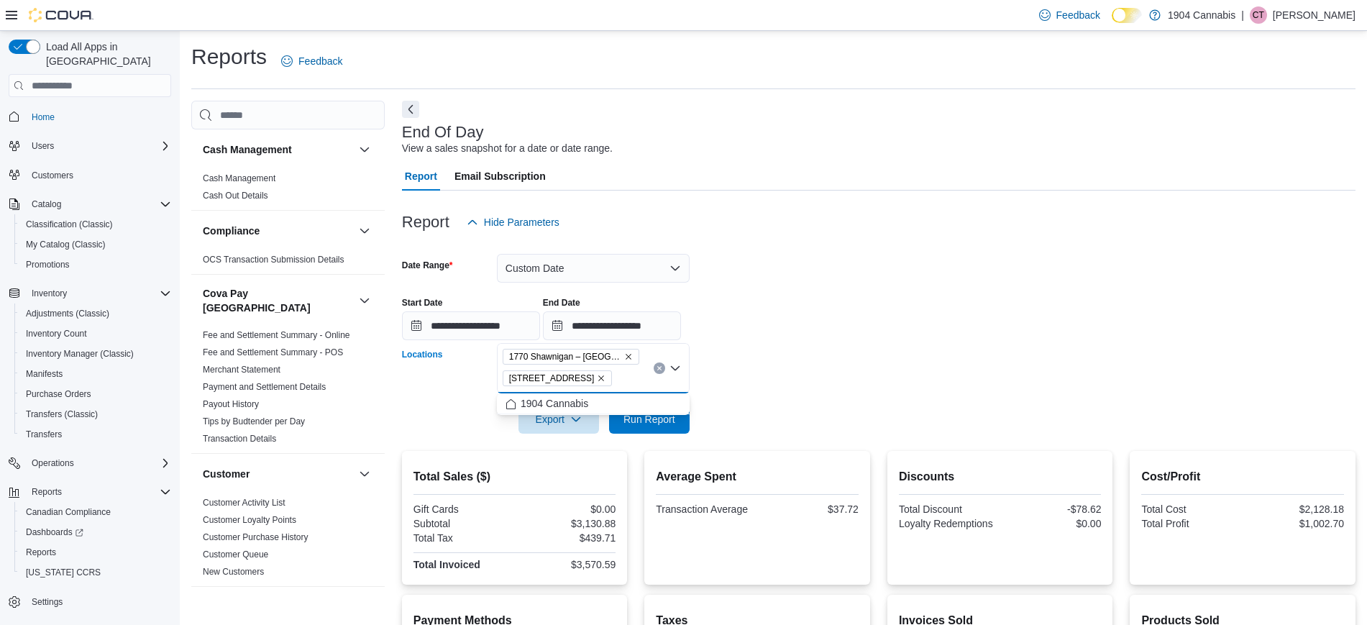
click at [571, 376] on span "[STREET_ADDRESS]" at bounding box center [558, 378] width 110 height 16
click at [597, 376] on icon "Remove 720 First Ave from selection in this group" at bounding box center [601, 378] width 9 height 9
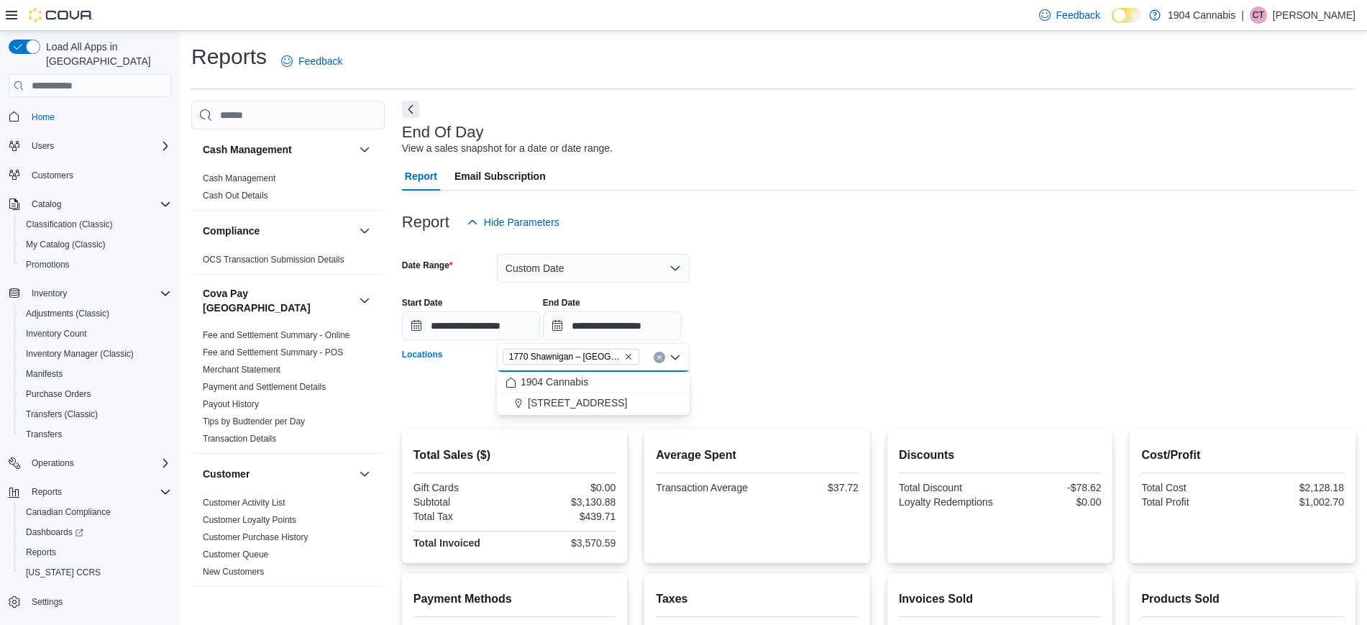
click at [789, 348] on form "**********" at bounding box center [879, 324] width 954 height 175
click at [681, 398] on button "Run Report" at bounding box center [649, 397] width 81 height 29
click at [611, 499] on div "$3,151.17" at bounding box center [567, 502] width 99 height 12
copy div "3,151.17"
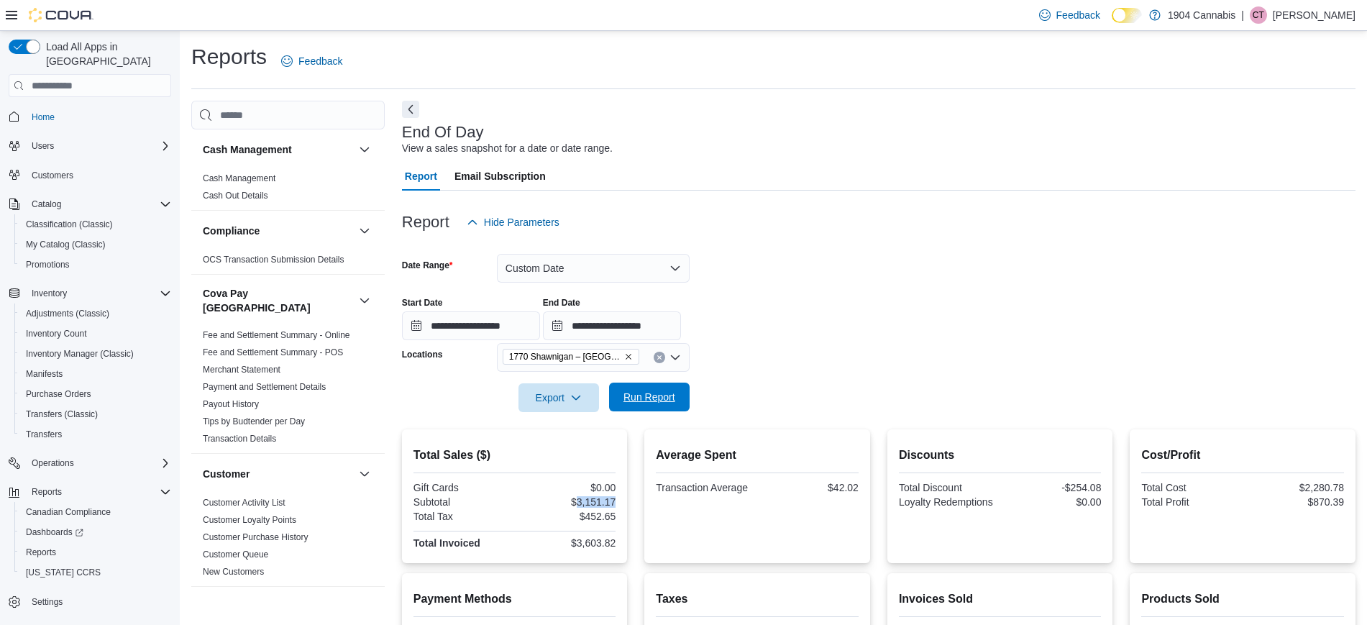
click at [657, 402] on span "Run Report" at bounding box center [650, 397] width 52 height 14
click at [951, 326] on div "**********" at bounding box center [879, 313] width 954 height 55
click at [1128, 260] on form "**********" at bounding box center [879, 324] width 954 height 175
click at [660, 416] on div at bounding box center [879, 420] width 954 height 17
